Goal: Task Accomplishment & Management: Use online tool/utility

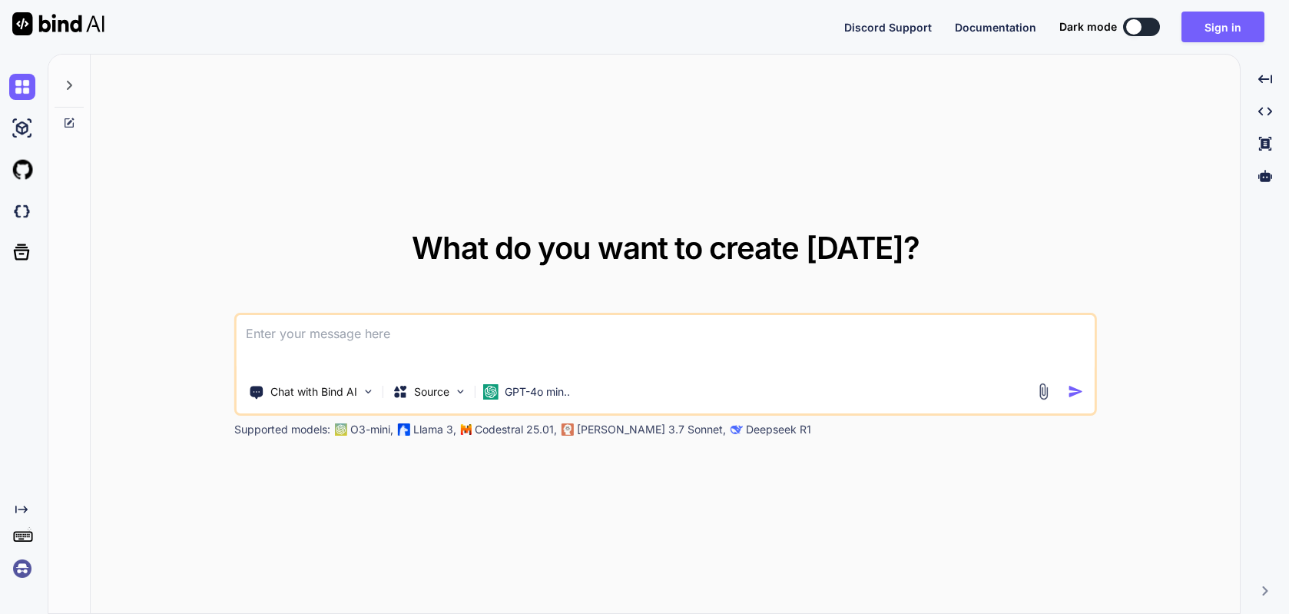
click at [22, 567] on img at bounding box center [22, 568] width 26 height 26
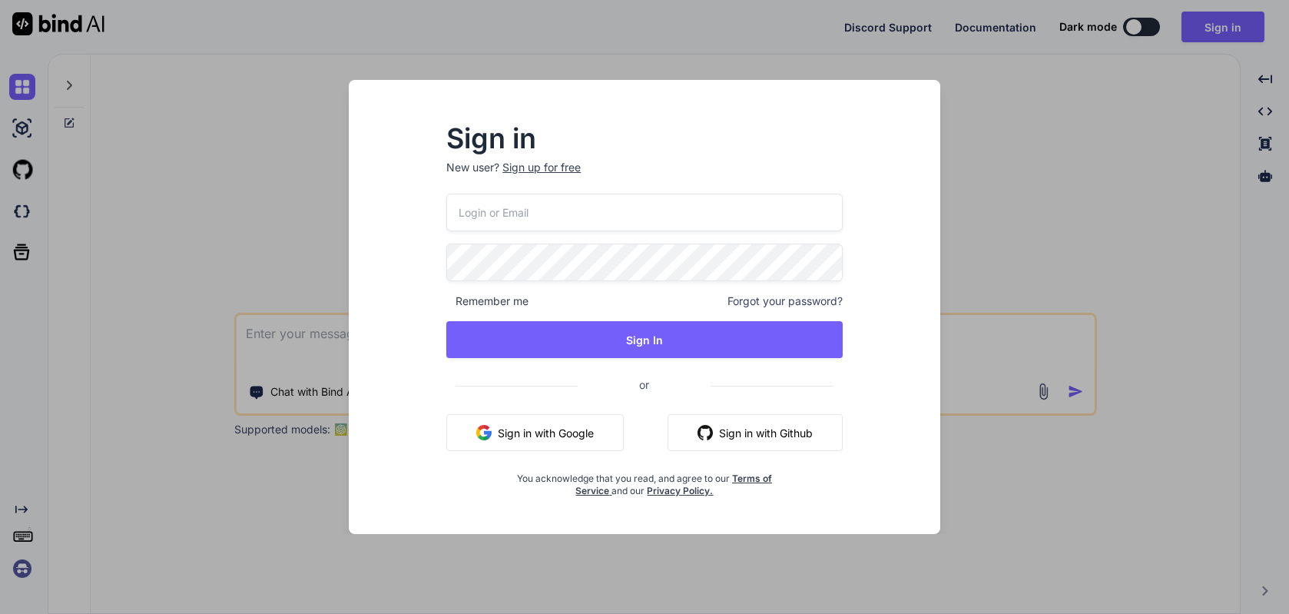
click at [512, 209] on input "email" at bounding box center [644, 213] width 396 height 38
paste input "64X+3##44Tq+"
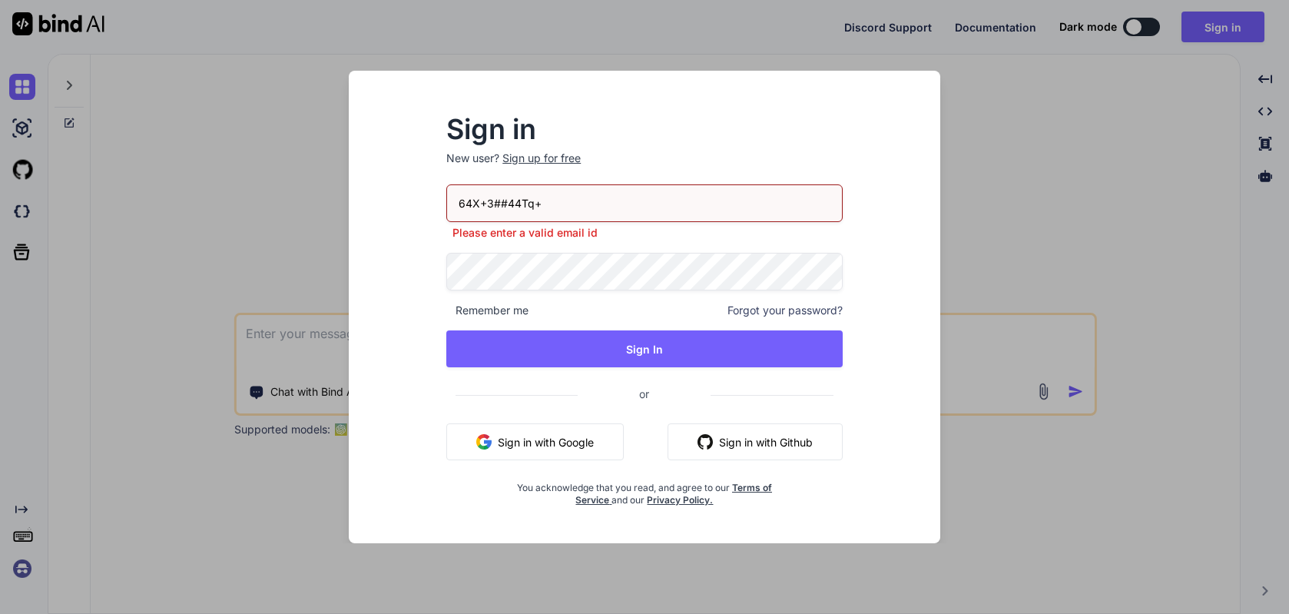
click at [512, 212] on input "64X+3##44Tq+" at bounding box center [644, 203] width 396 height 38
paste input "jeffnewt@gmail.com"
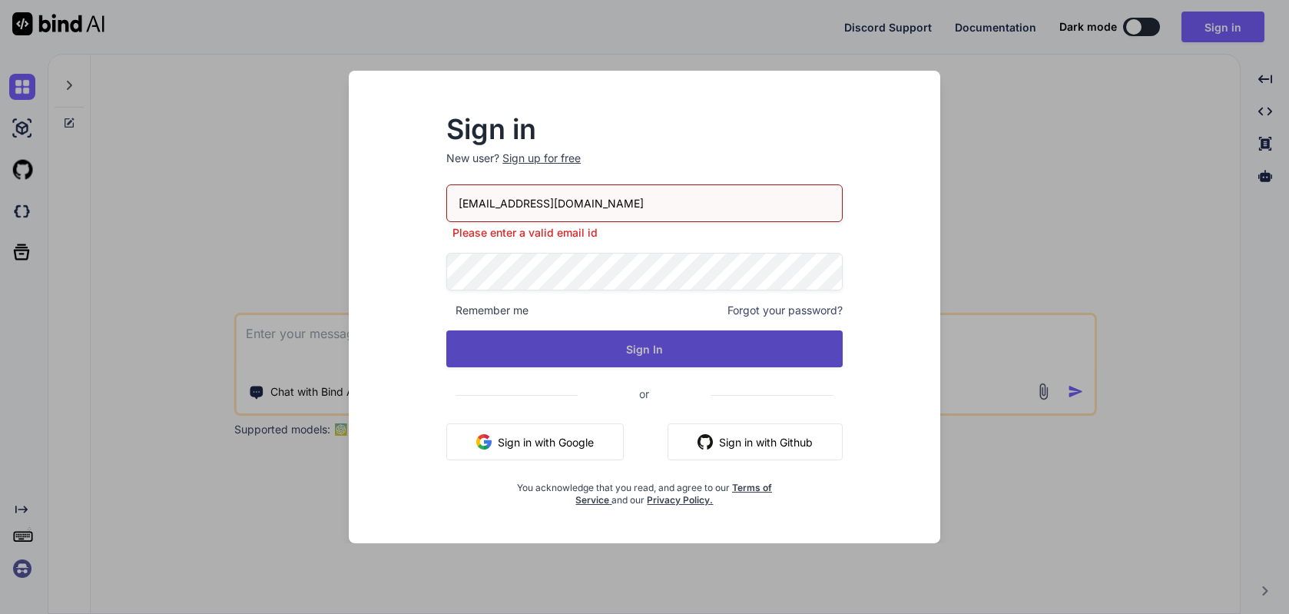
type input "jeffnewt@gmail.com"
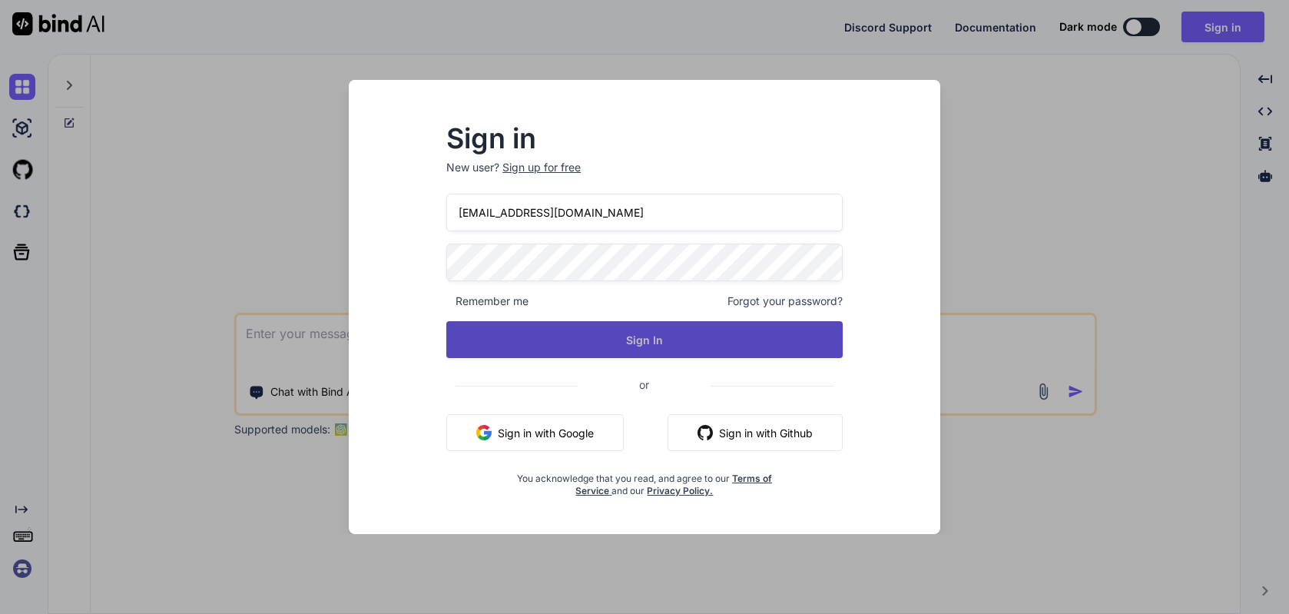
click at [625, 353] on button "Sign In" at bounding box center [644, 339] width 396 height 37
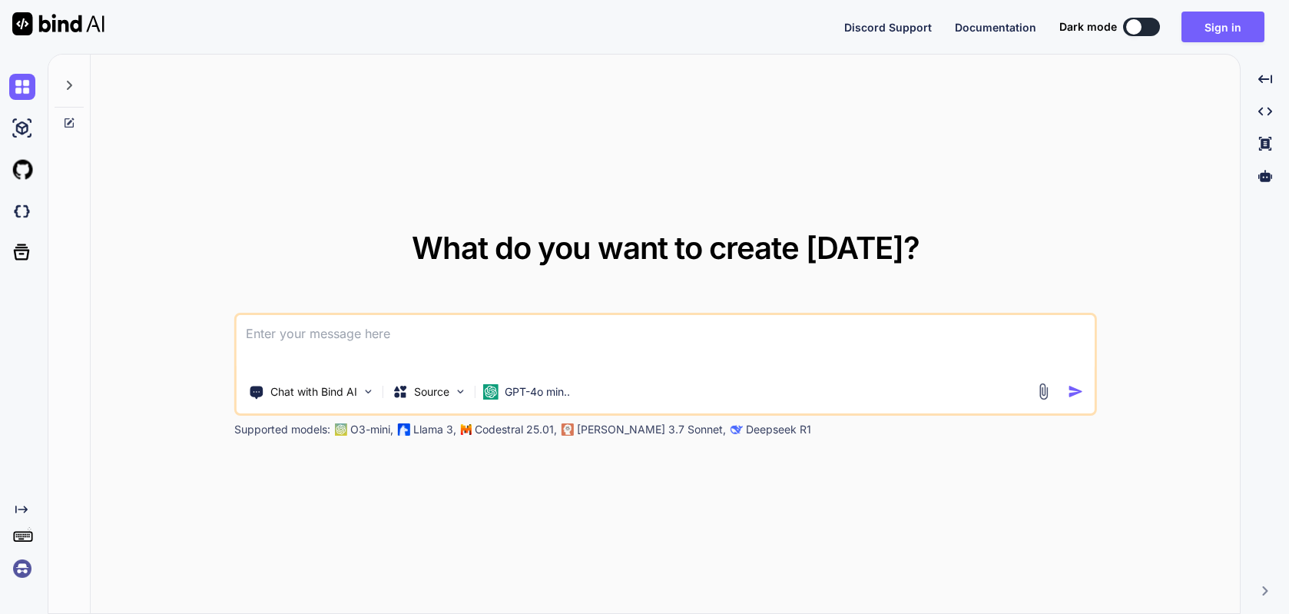
click at [23, 567] on img at bounding box center [22, 568] width 26 height 26
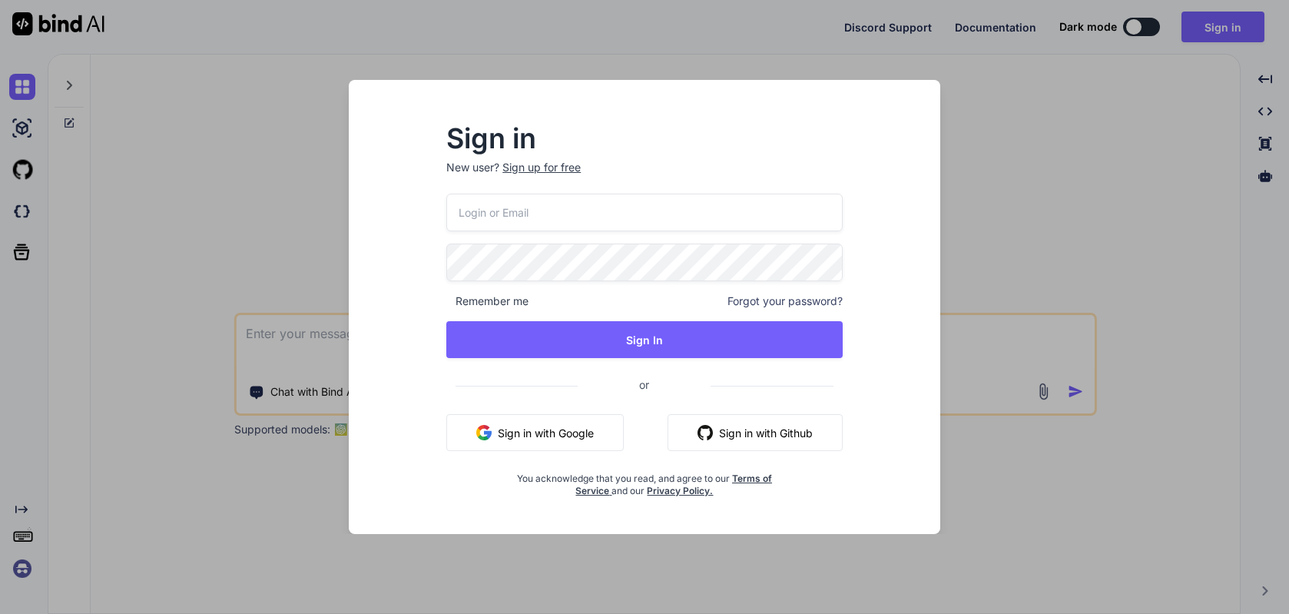
click at [544, 222] on input "email" at bounding box center [644, 213] width 396 height 38
paste input "jeffnewt@gmail.com"
type input "jeffnewt@gmail.com"
click at [439, 262] on div "Sign in New user? Sign up for free jeffnewt@gmail.com Remember me Forgot your p…" at bounding box center [644, 311] width 445 height 371
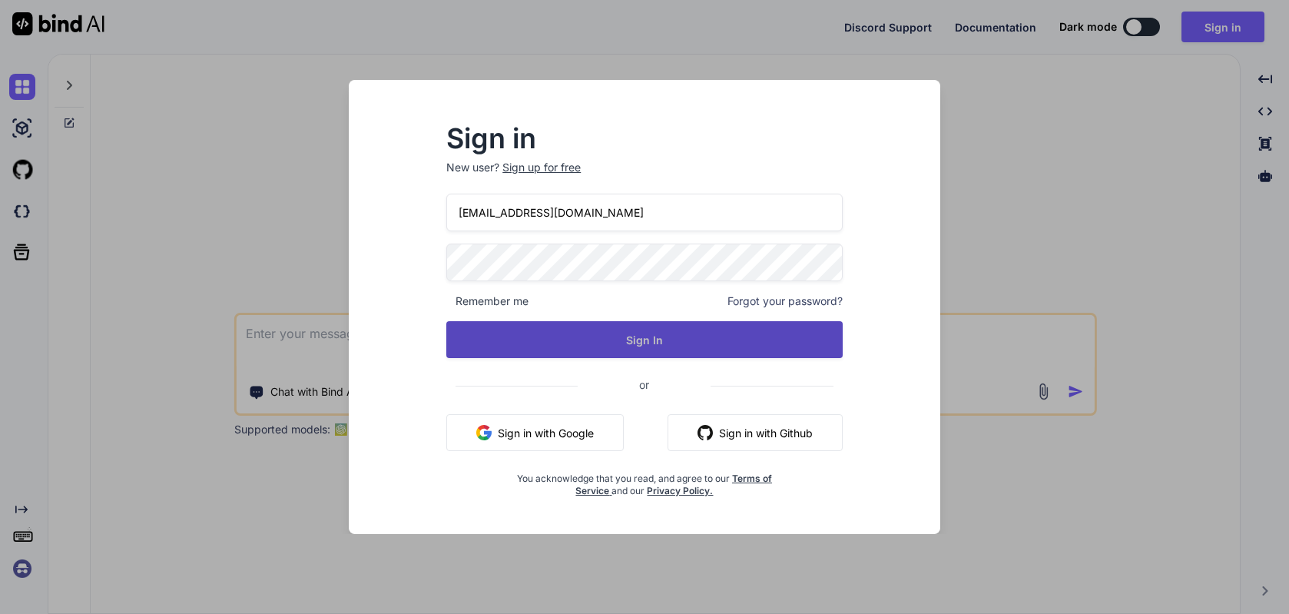
click at [657, 326] on button "Sign In" at bounding box center [644, 339] width 396 height 37
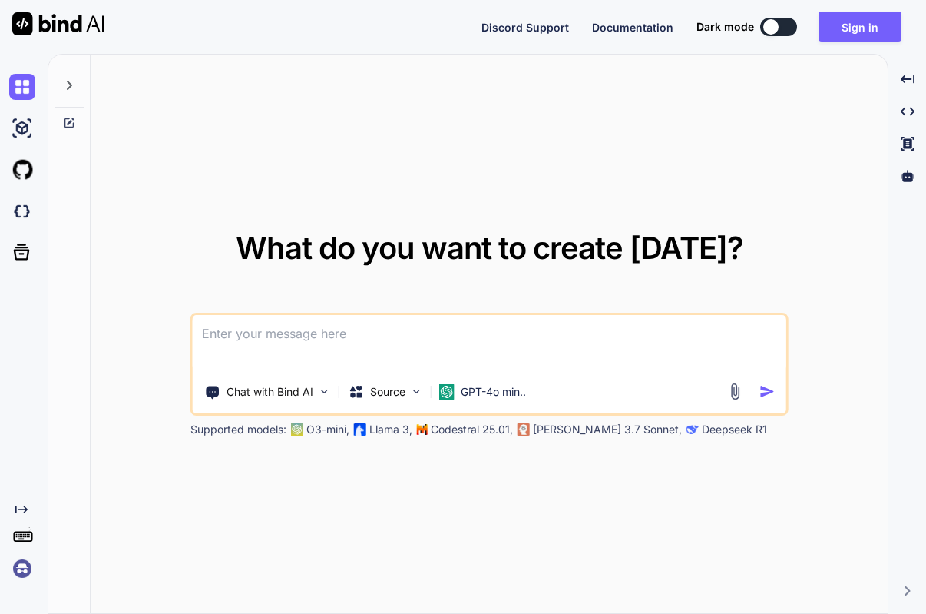
type textarea "x"
click at [18, 568] on img at bounding box center [22, 568] width 26 height 26
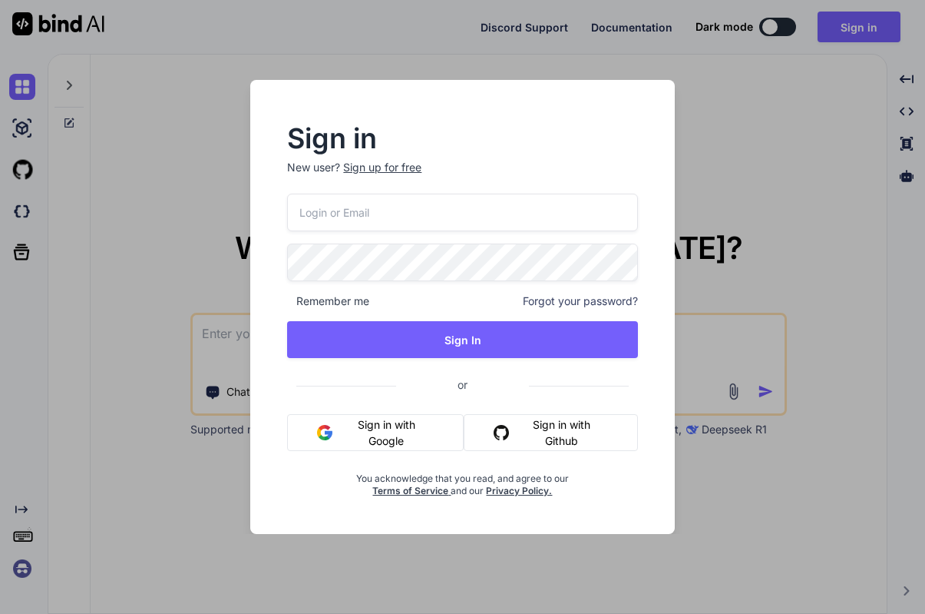
click at [379, 433] on button "Sign in with Google" at bounding box center [375, 432] width 177 height 37
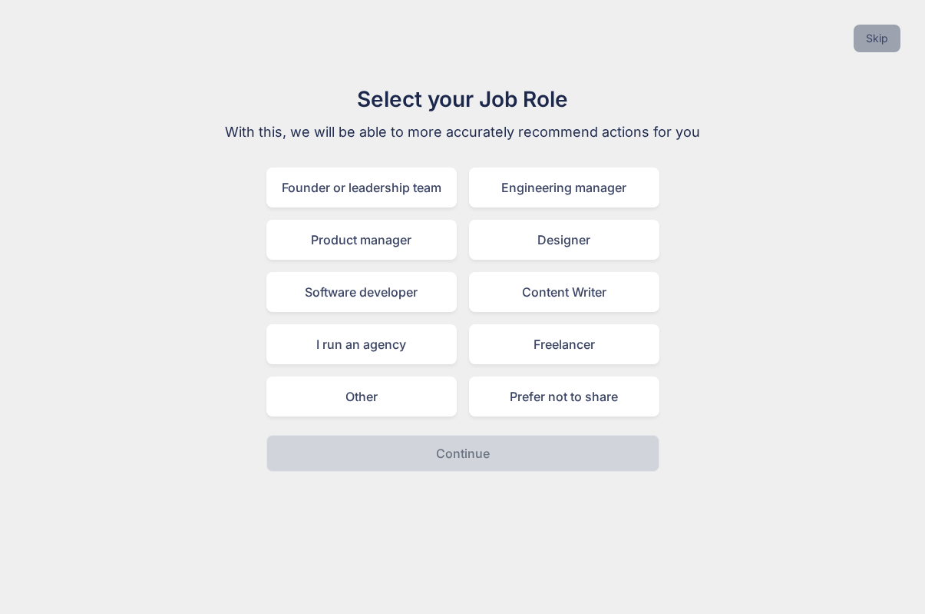
click at [886, 42] on button "Skip" at bounding box center [877, 39] width 47 height 28
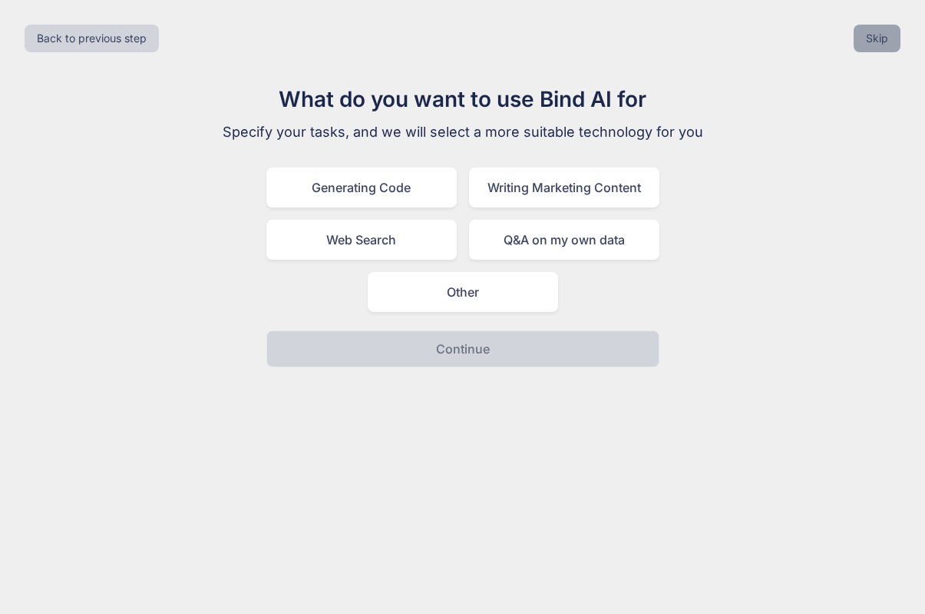
click at [886, 42] on button "Skip" at bounding box center [877, 39] width 47 height 28
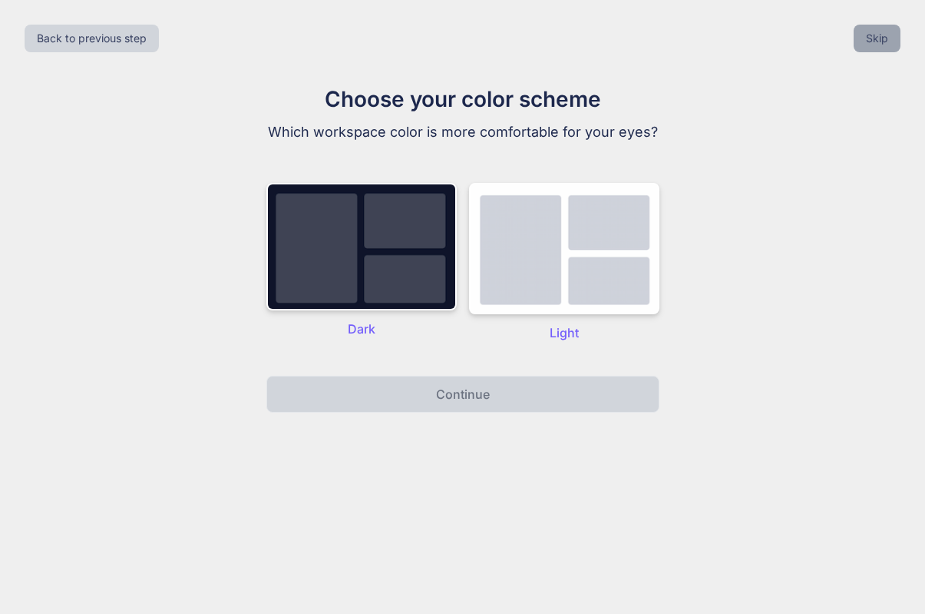
click at [886, 42] on button "Skip" at bounding box center [877, 39] width 47 height 28
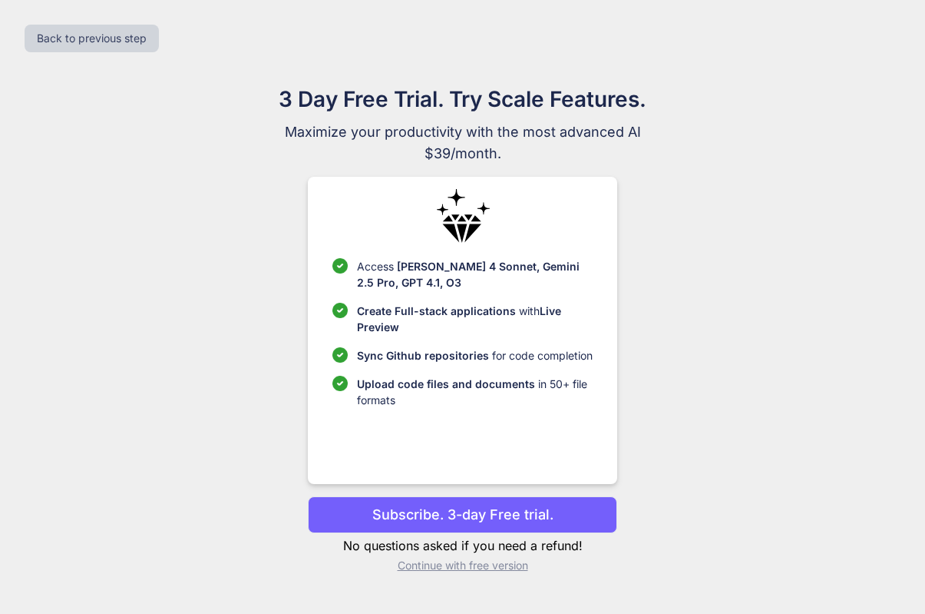
click at [458, 571] on p "Continue with free version" at bounding box center [462, 565] width 309 height 15
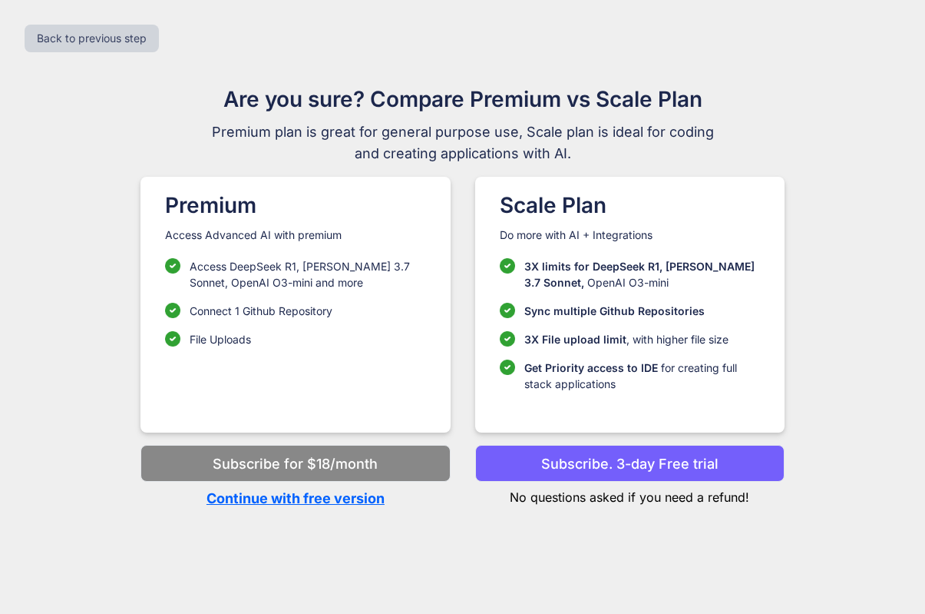
click at [380, 501] on p "Continue with free version" at bounding box center [295, 498] width 309 height 21
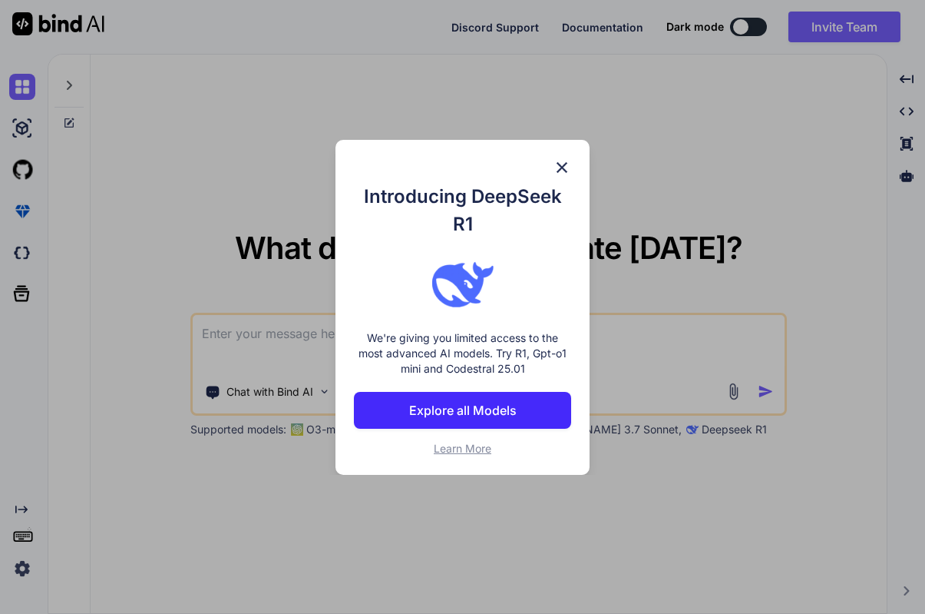
click at [141, 455] on div "Introducing DeepSeek R1 We're giving you limited access to the most advanced AI…" at bounding box center [462, 307] width 925 height 614
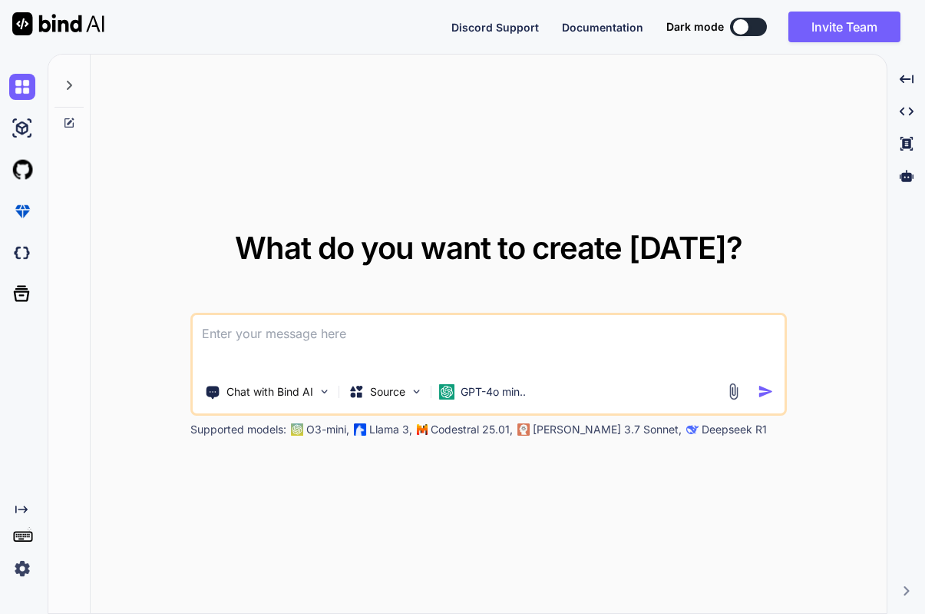
click at [9, 583] on div "Created with Pixso." at bounding box center [24, 334] width 48 height 560
click at [19, 568] on img at bounding box center [22, 568] width 26 height 26
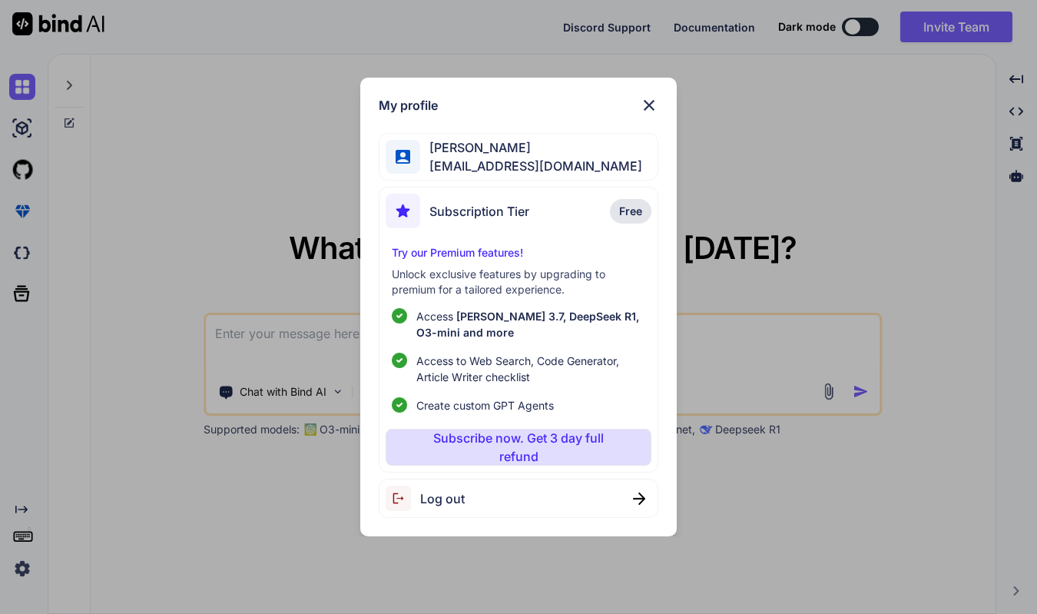
click at [501, 500] on div "Log out" at bounding box center [519, 497] width 280 height 39
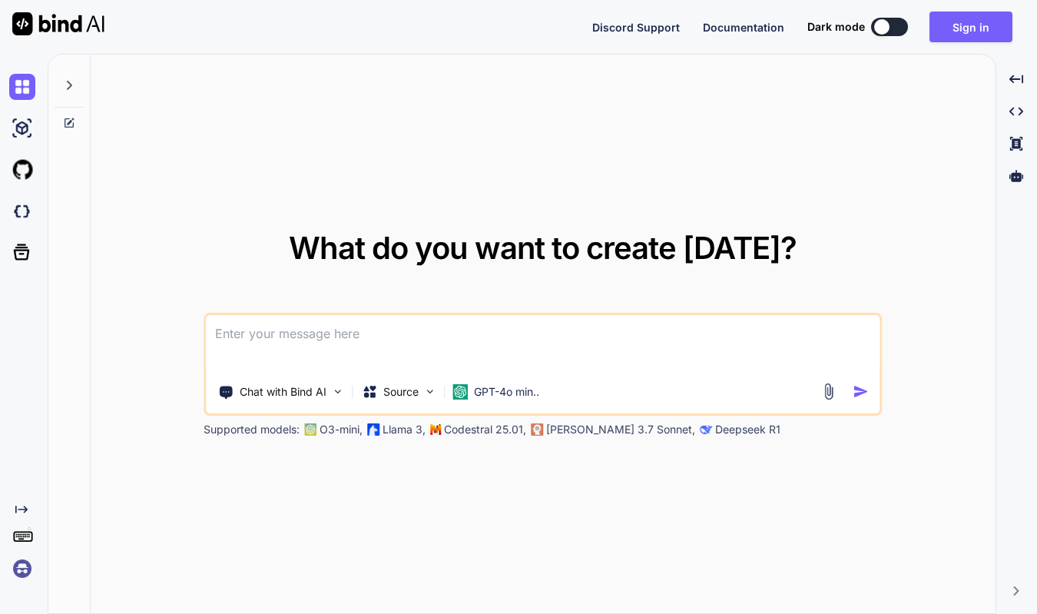
click at [15, 568] on img at bounding box center [22, 568] width 26 height 26
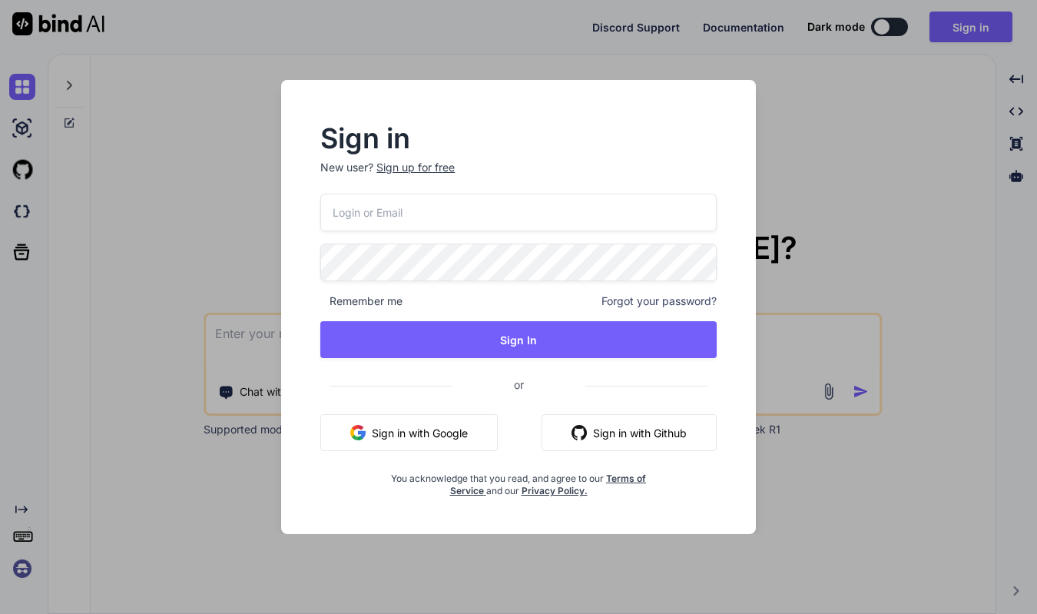
click at [352, 230] on input "email" at bounding box center [518, 213] width 396 height 38
paste input "jeffnewt@gmail.com"
type input "jeffnewt@gmail.com"
click at [301, 311] on div "Sign in New user? Sign up for free jeffnewt@gmail.com Remember me Forgot your p…" at bounding box center [518, 311] width 445 height 371
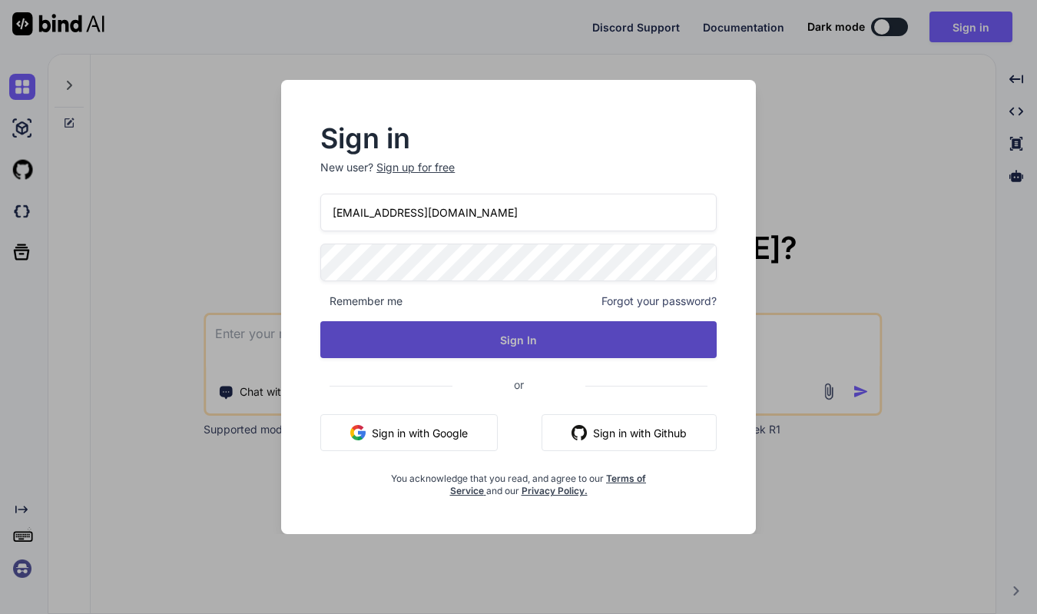
click at [516, 333] on button "Sign In" at bounding box center [518, 339] width 396 height 37
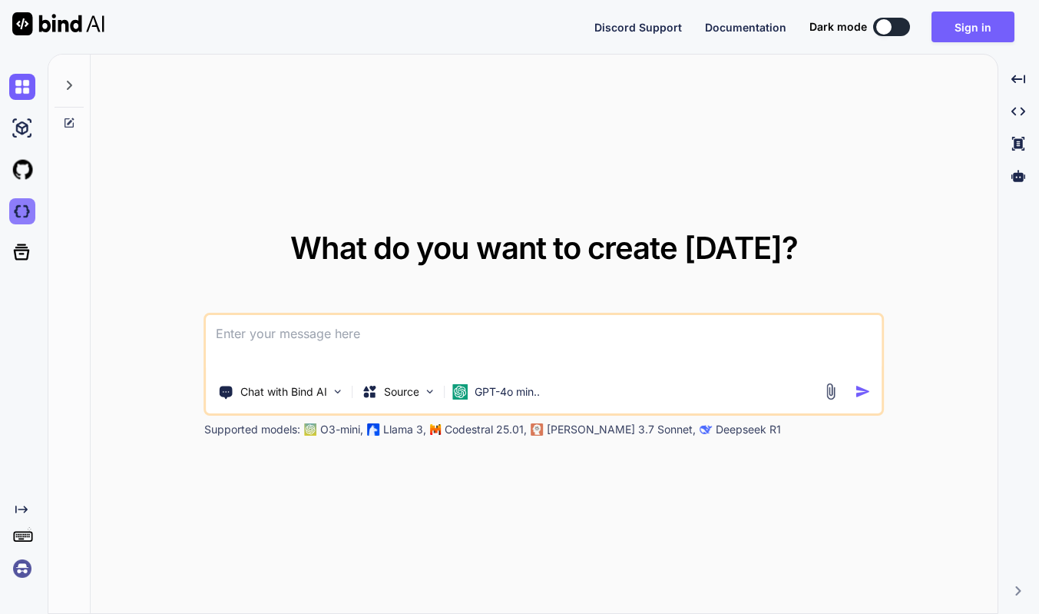
click at [23, 210] on img at bounding box center [22, 211] width 26 height 26
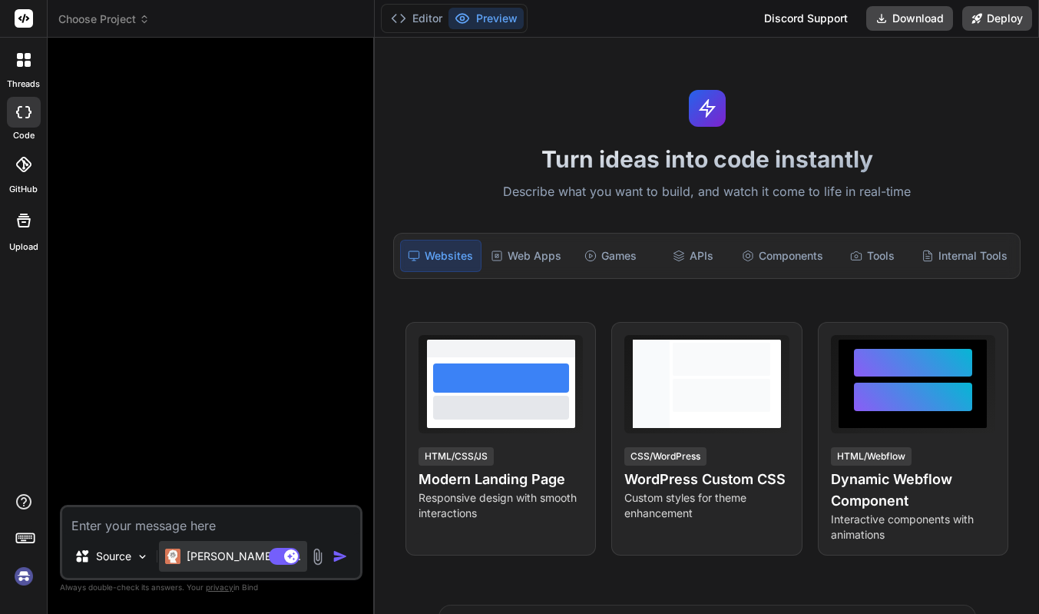
click at [205, 568] on div "Claude 4 S.." at bounding box center [233, 556] width 148 height 31
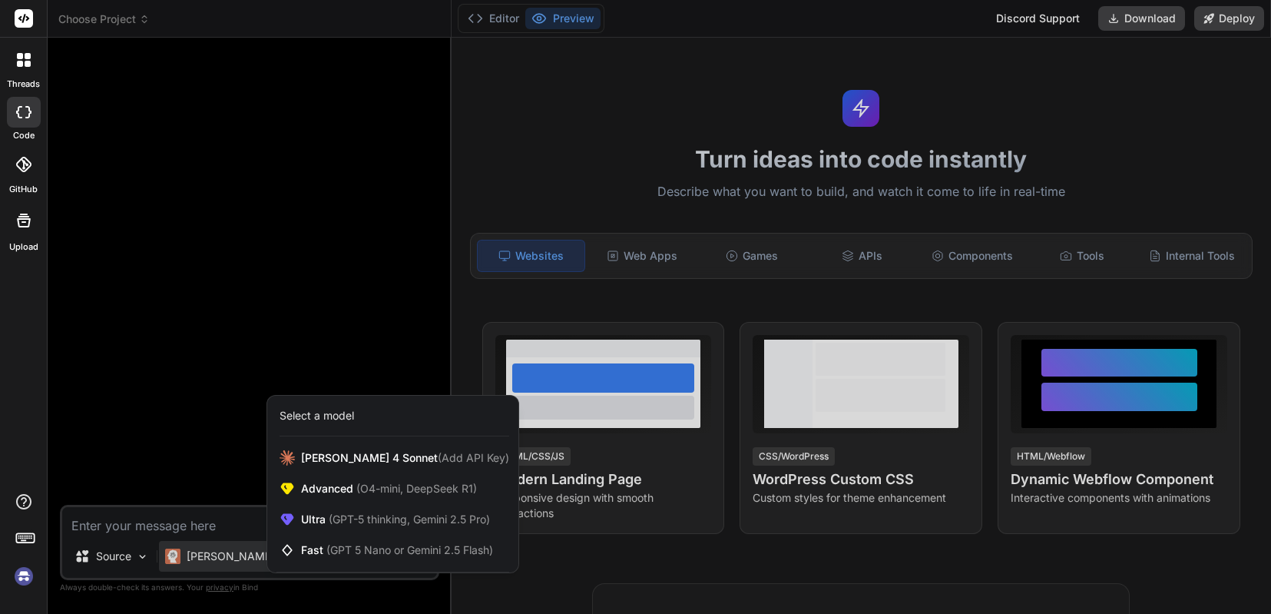
click at [21, 577] on img at bounding box center [24, 576] width 26 height 26
type textarea "x"
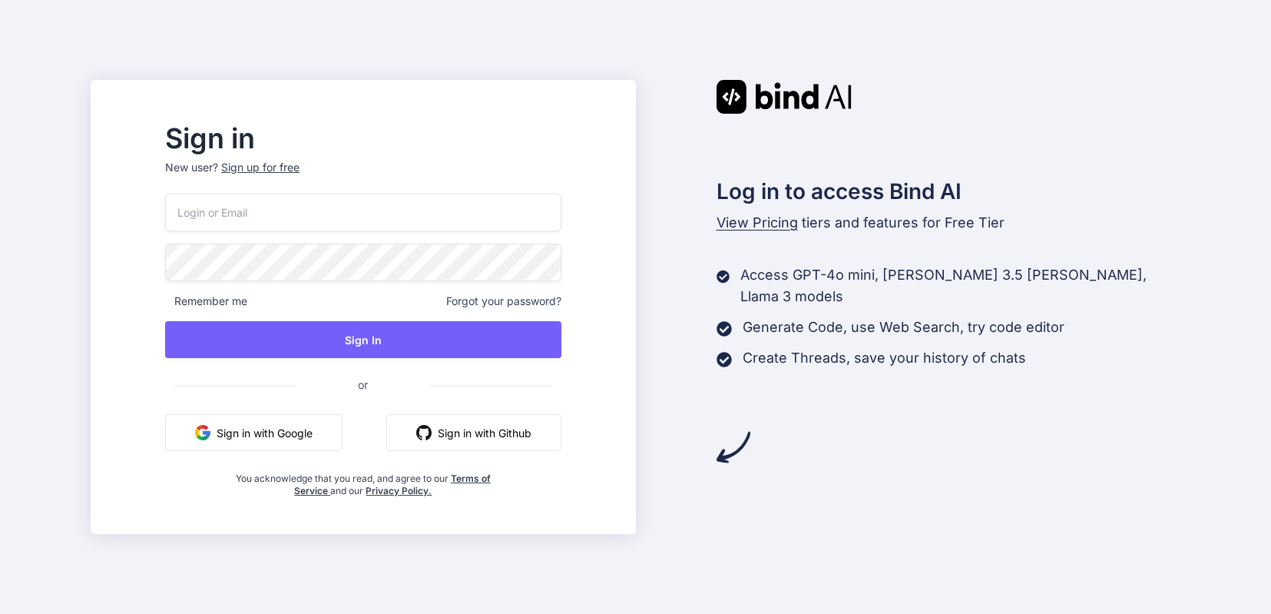
click at [513, 213] on input "email" at bounding box center [363, 213] width 396 height 38
paste input "[EMAIL_ADDRESS][DOMAIN_NAME]"
type input "[EMAIL_ADDRESS][DOMAIN_NAME]"
